Goal: Information Seeking & Learning: Find specific fact

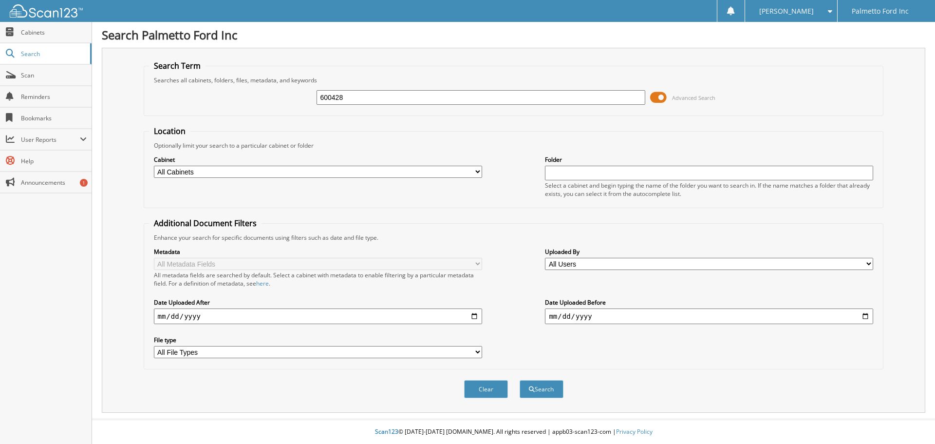
type input "600428"
click at [520, 380] on button "Search" at bounding box center [542, 389] width 44 height 18
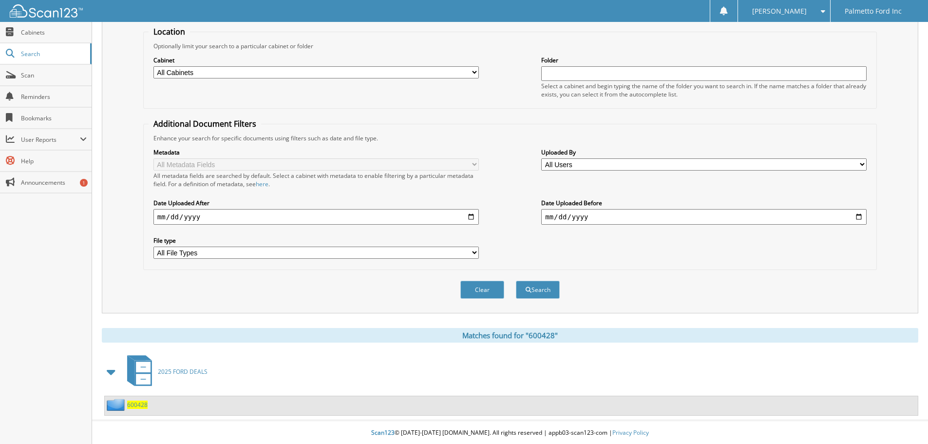
scroll to position [101, 0]
click at [135, 406] on span "600428" at bounding box center [137, 403] width 20 height 8
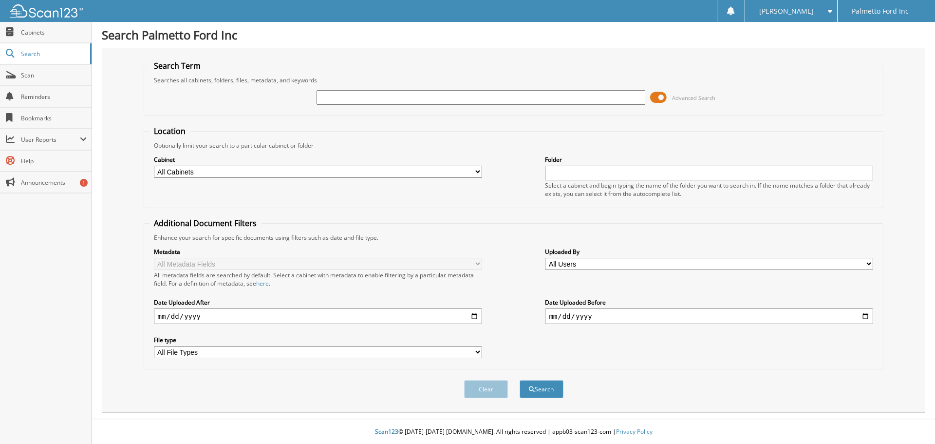
type input "6"
type input "598943"
click at [520, 380] on button "Search" at bounding box center [542, 389] width 44 height 18
